Goal: Share content

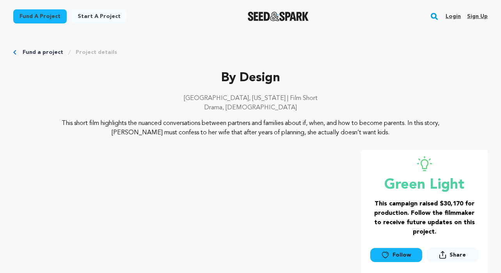
click at [456, 18] on link "Login" at bounding box center [453, 16] width 15 height 12
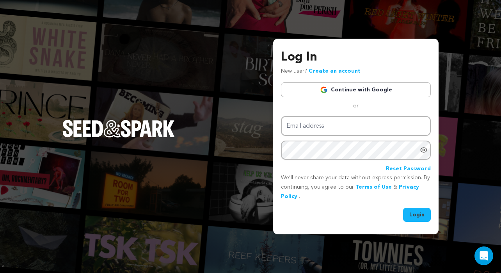
type input "melissacenter@gmail.com"
click at [414, 214] on button "Login" at bounding box center [417, 215] width 28 height 14
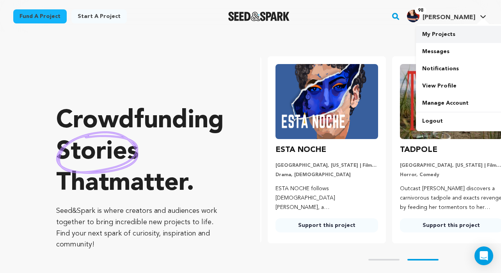
scroll to position [0, 130]
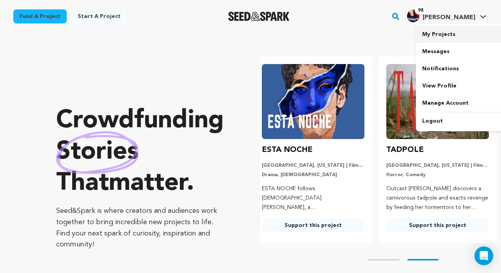
click at [444, 36] on link "My Projects" at bounding box center [459, 34] width 87 height 17
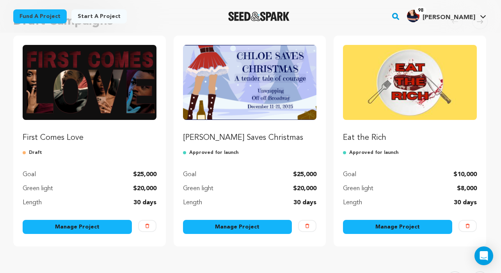
scroll to position [75, 0]
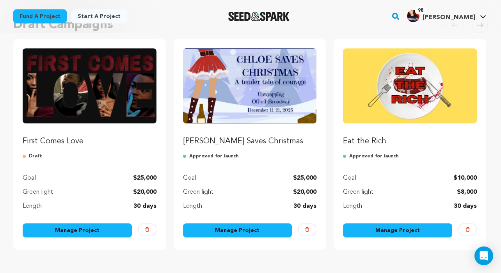
click at [253, 91] on img "Fund Chloe Saves Christmas" at bounding box center [250, 85] width 134 height 75
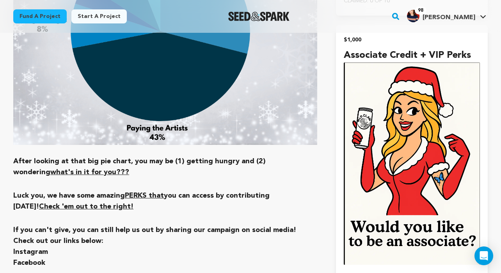
scroll to position [2373, 0]
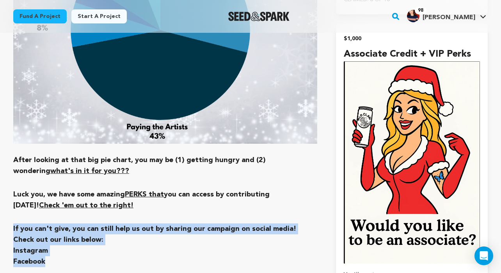
drag, startPoint x: 13, startPoint y: 164, endPoint x: 54, endPoint y: 195, distance: 51.4
copy div "If you can't give, you can still help us out by sharing our campaign on social …"
